Goal: Task Accomplishment & Management: Use online tool/utility

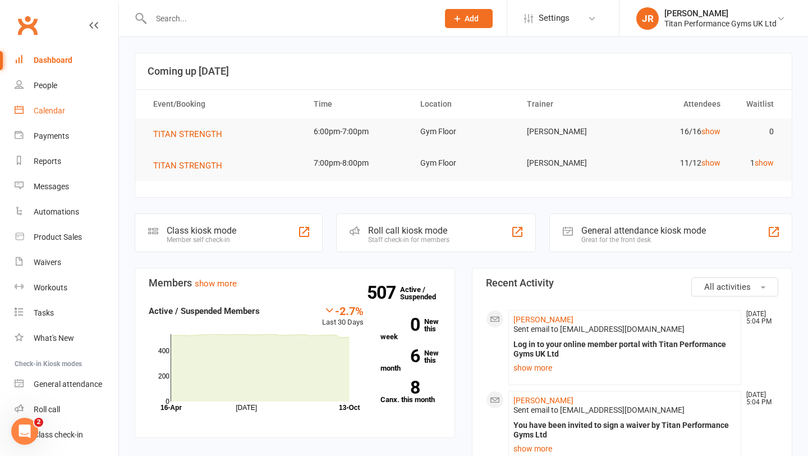
click at [39, 115] on div "Calendar" at bounding box center [49, 110] width 31 height 9
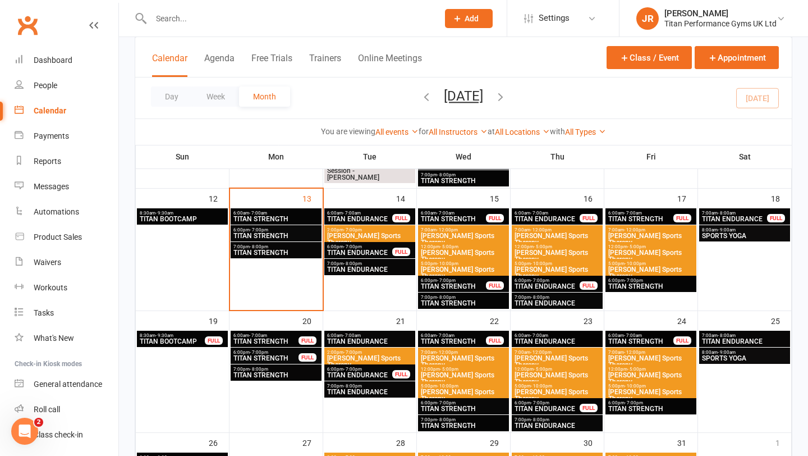
scroll to position [471, 0]
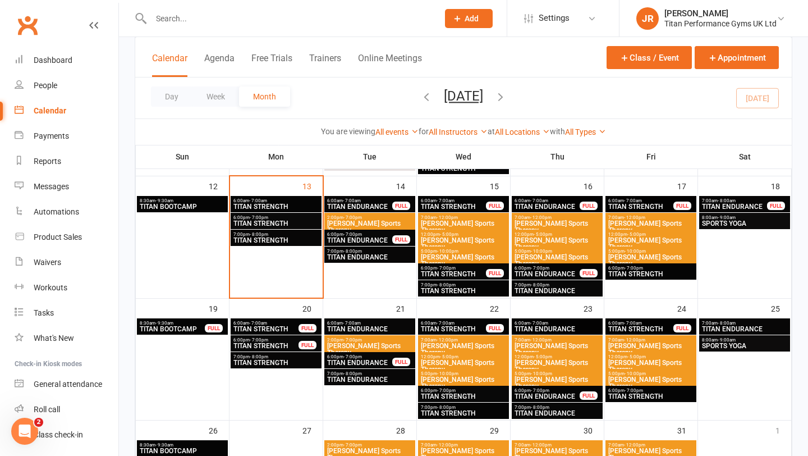
click at [274, 345] on span "TITAN STRENGTH" at bounding box center [266, 345] width 66 height 7
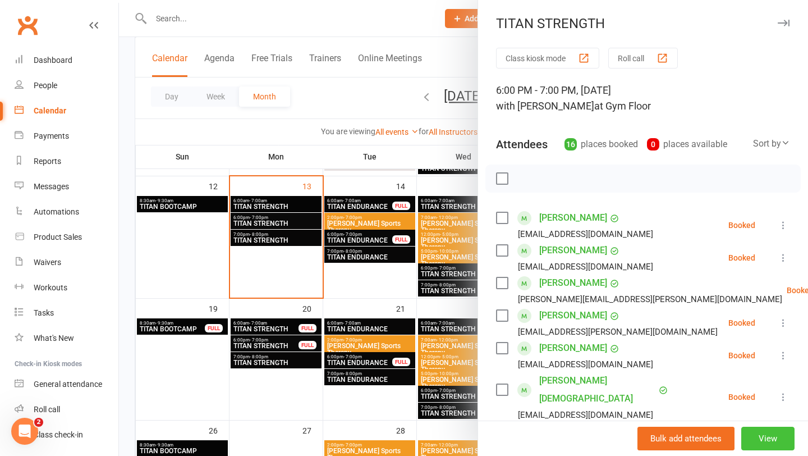
click at [759, 442] on button "View" at bounding box center [767, 438] width 53 height 24
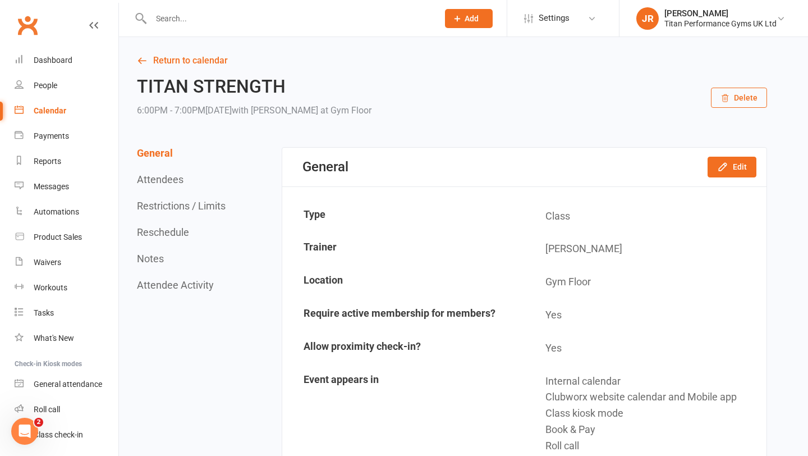
click at [79, 114] on link "Calendar" at bounding box center [67, 110] width 104 height 25
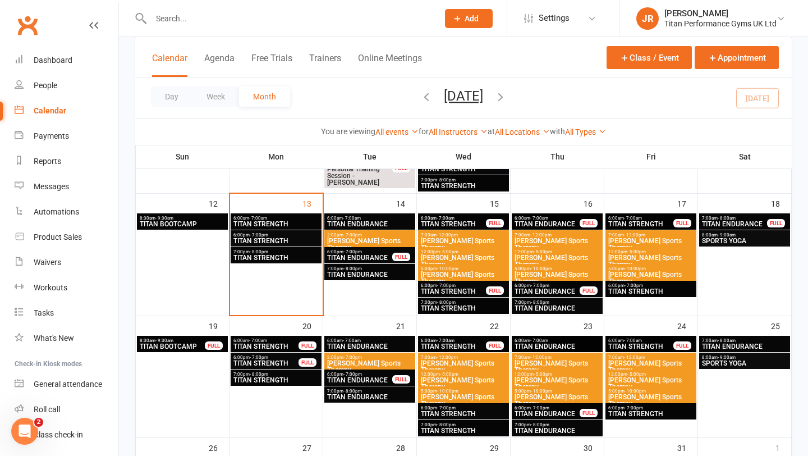
scroll to position [452, 0]
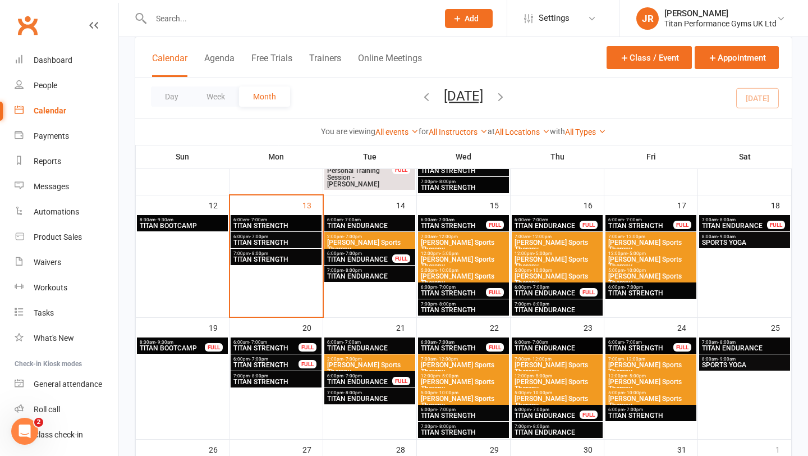
click at [278, 239] on span "TITAN STRENGTH" at bounding box center [276, 242] width 86 height 7
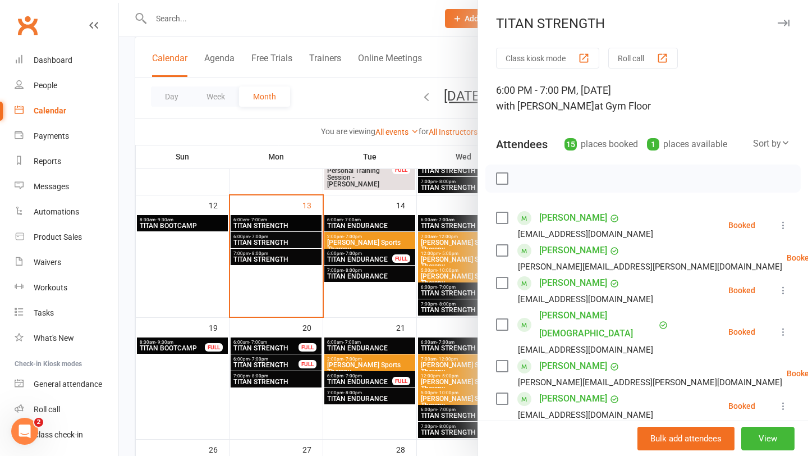
click at [278, 240] on div at bounding box center [463, 228] width 689 height 456
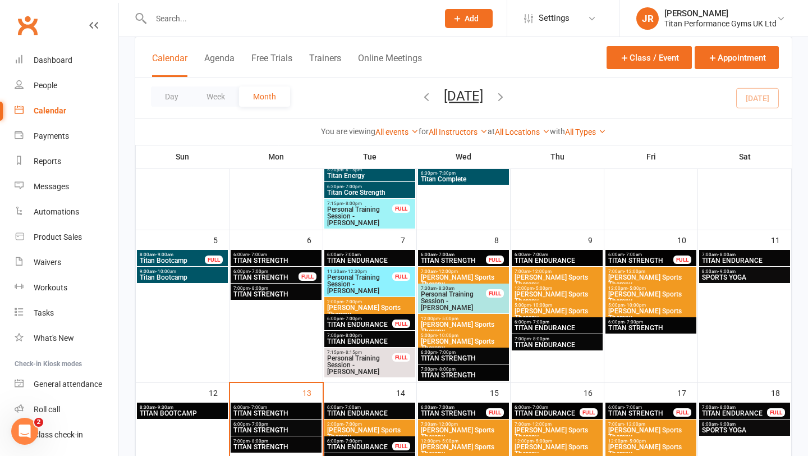
scroll to position [255, 0]
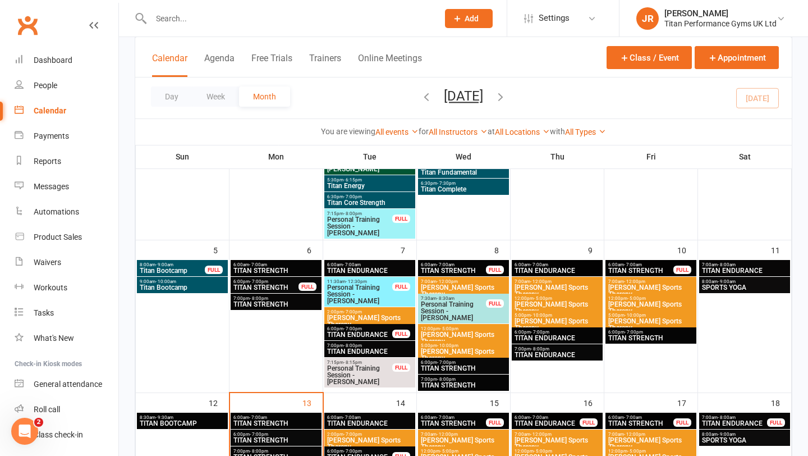
click at [273, 286] on span "TITAN STRENGTH" at bounding box center [266, 287] width 66 height 7
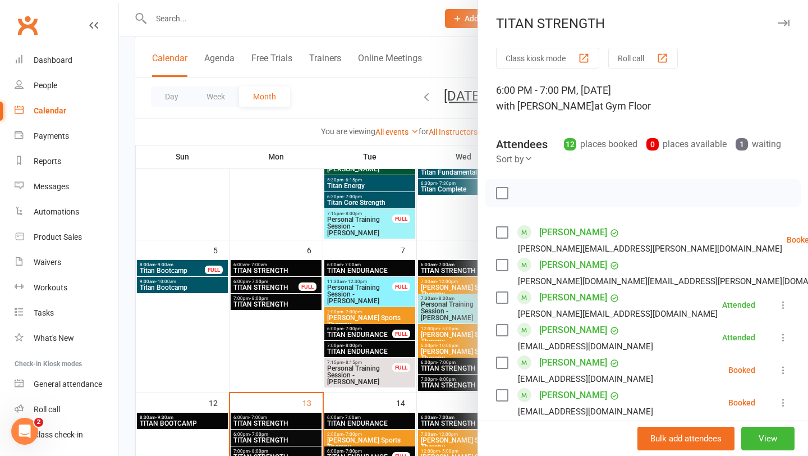
click at [273, 286] on div at bounding box center [463, 228] width 689 height 456
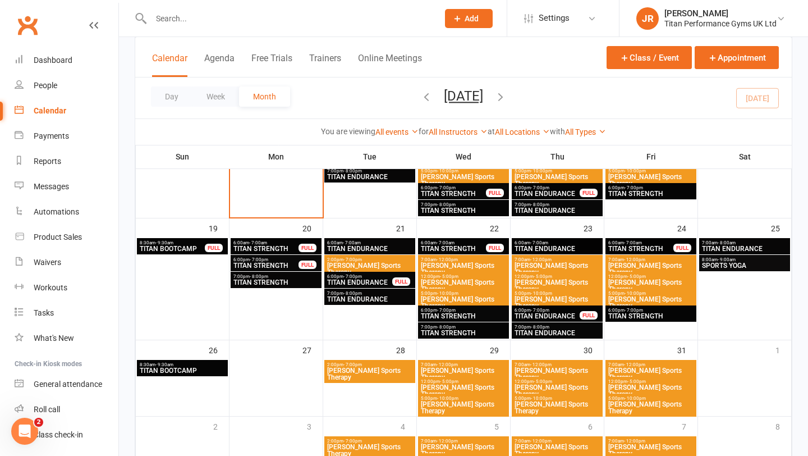
scroll to position [553, 0]
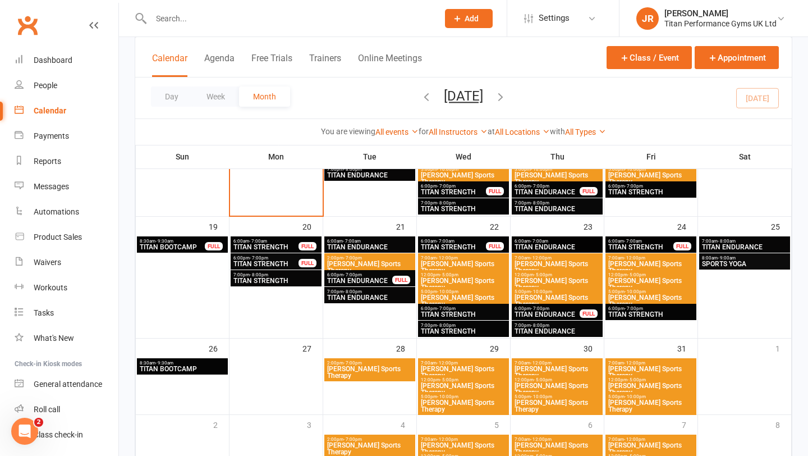
click at [275, 263] on span "TITAN STRENGTH" at bounding box center [266, 263] width 66 height 7
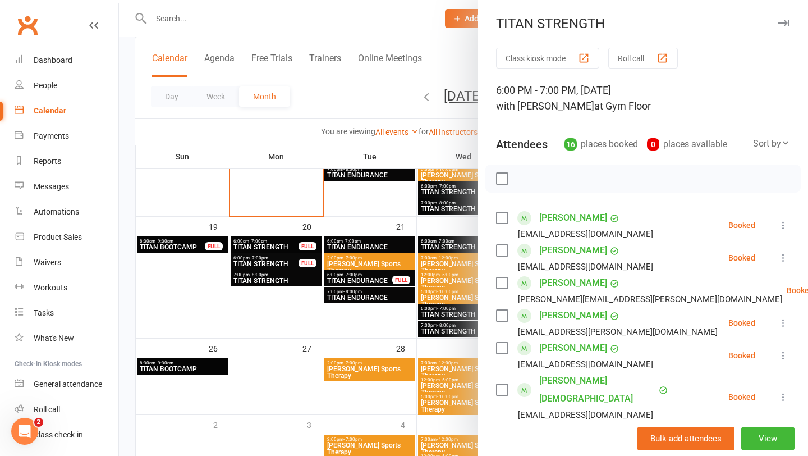
click at [362, 302] on div at bounding box center [463, 228] width 689 height 456
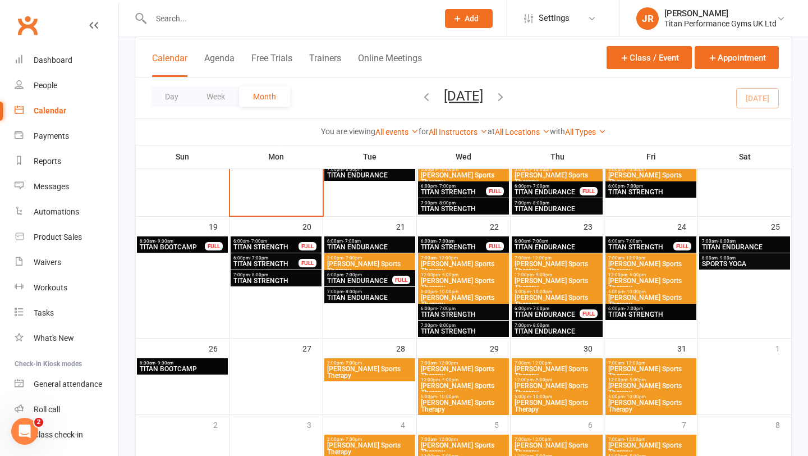
click at [284, 264] on span "TITAN STRENGTH" at bounding box center [266, 263] width 66 height 7
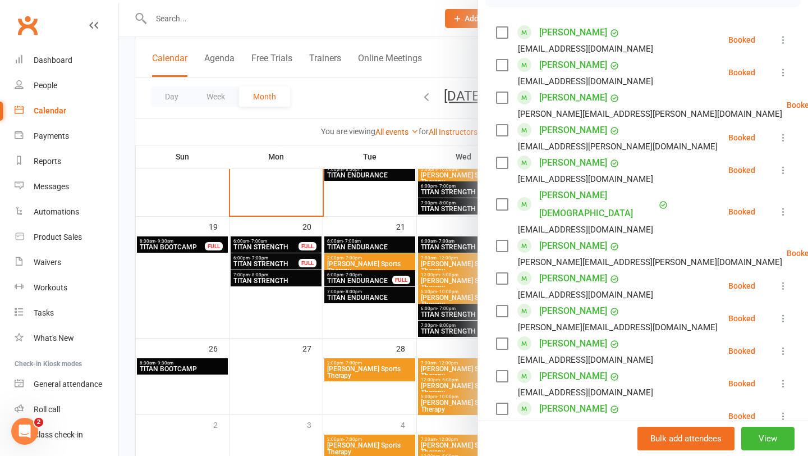
scroll to position [185, 0]
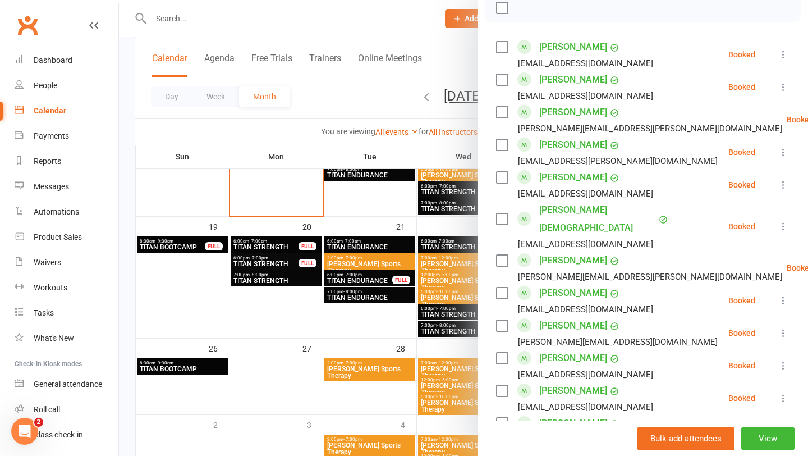
click at [416, 277] on div at bounding box center [463, 228] width 689 height 456
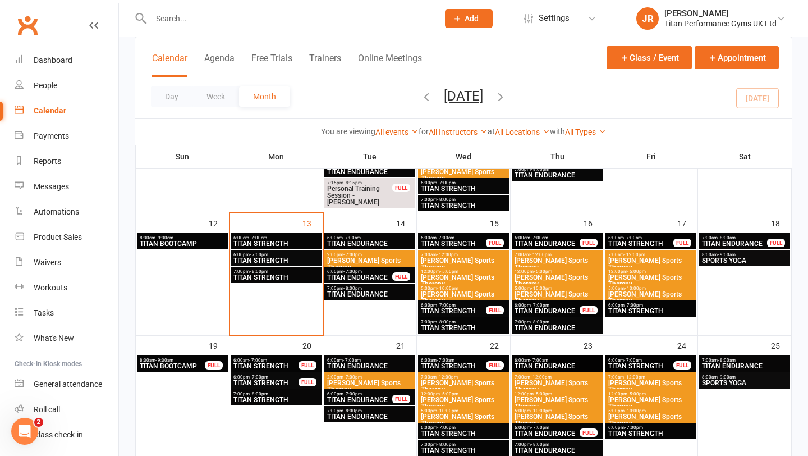
scroll to position [421, 0]
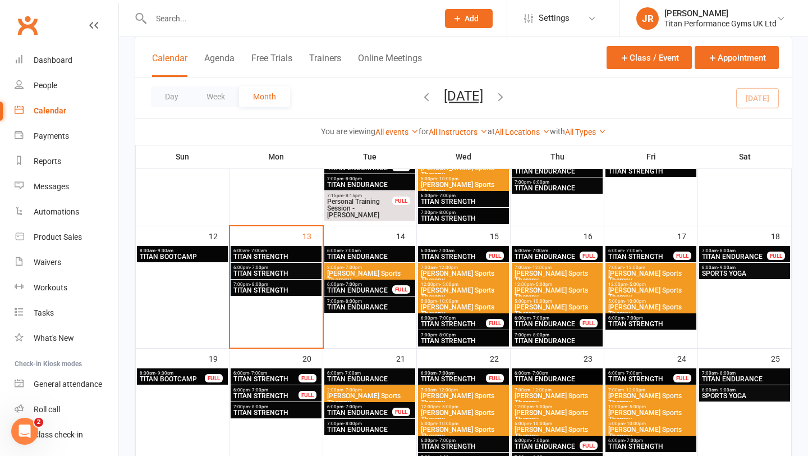
click at [277, 273] on span "TITAN STRENGTH" at bounding box center [276, 273] width 86 height 7
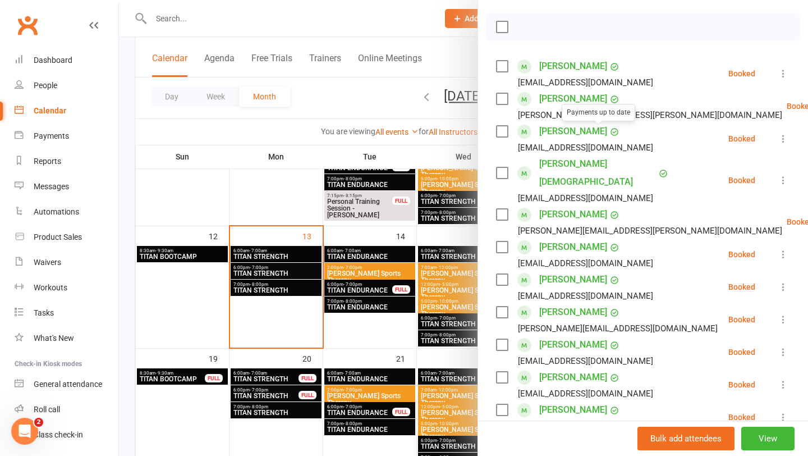
scroll to position [157, 0]
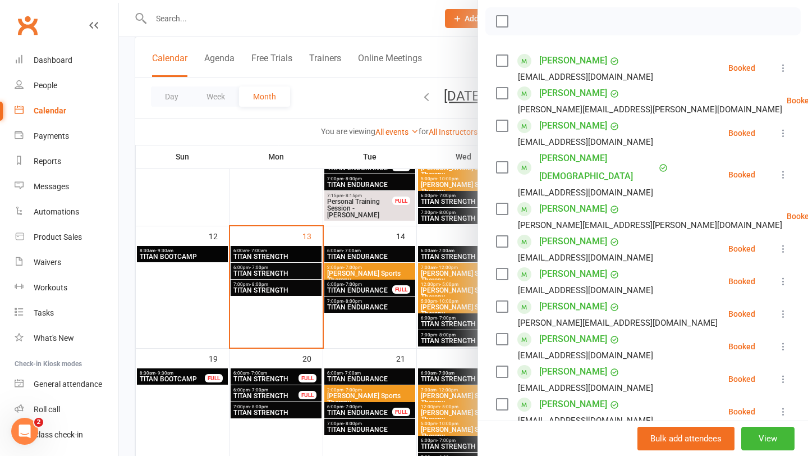
click at [781, 74] on button at bounding box center [783, 67] width 13 height 13
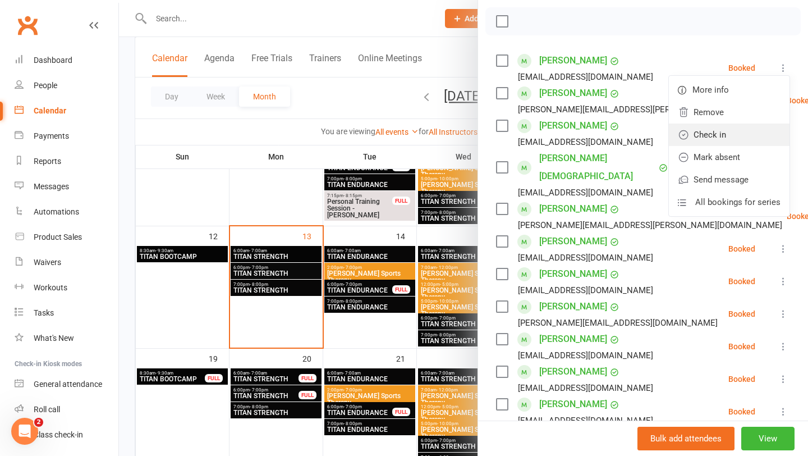
click at [723, 142] on link "Check in" at bounding box center [729, 134] width 121 height 22
